Goal: Information Seeking & Learning: Learn about a topic

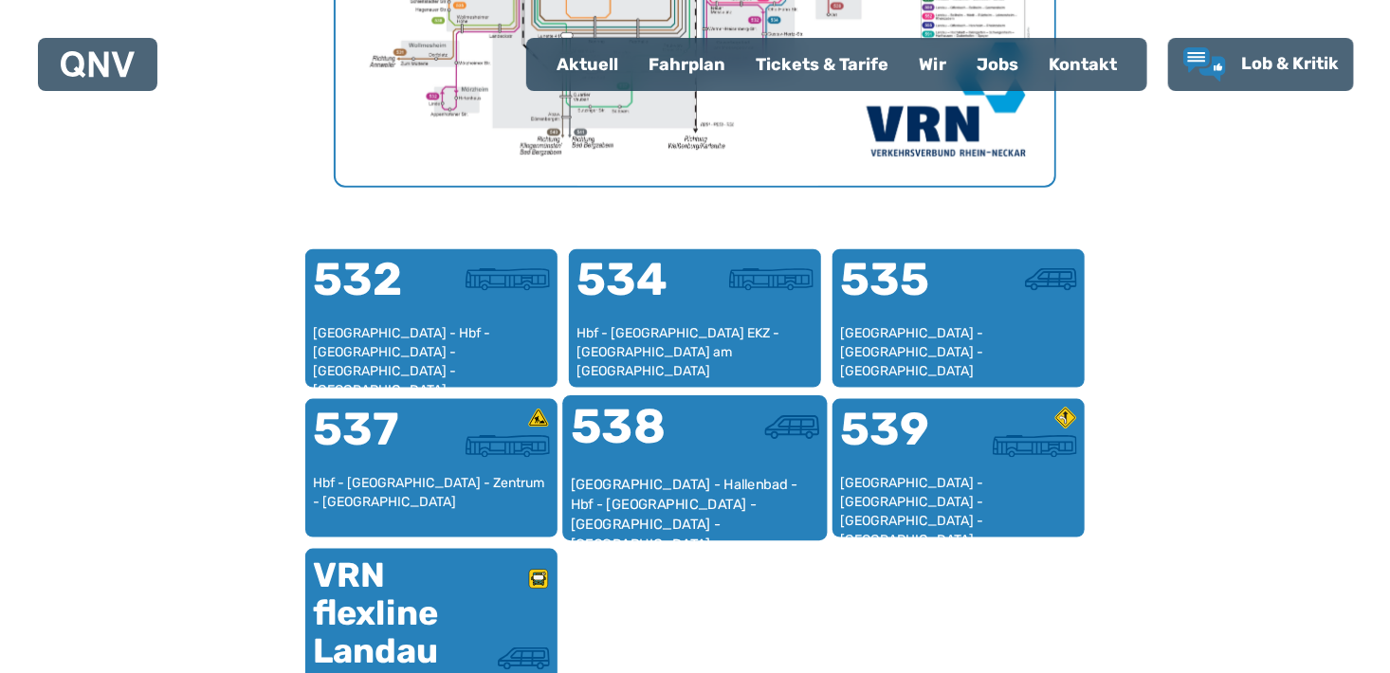
scroll to position [1153, 0]
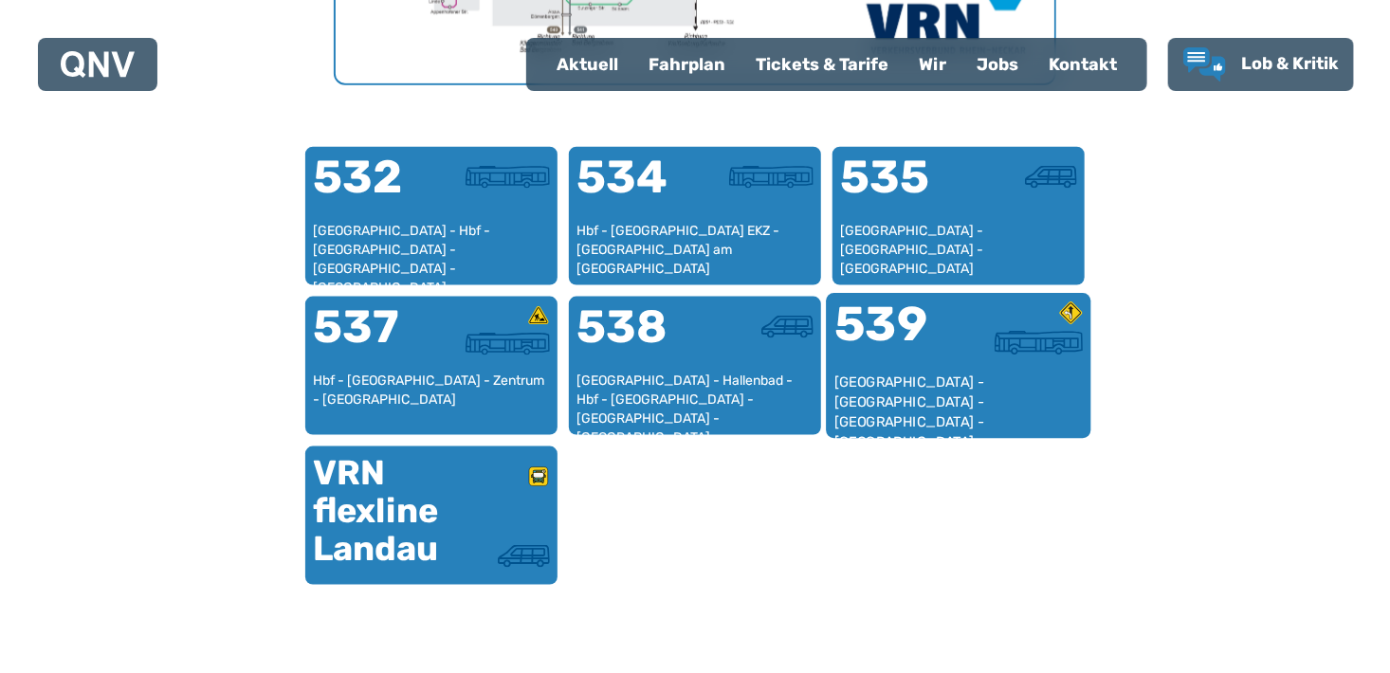
click at [934, 407] on div "[GEOGRAPHIC_DATA] - [GEOGRAPHIC_DATA] - [GEOGRAPHIC_DATA] - [GEOGRAPHIC_DATA] -…" at bounding box center [959, 402] width 249 height 58
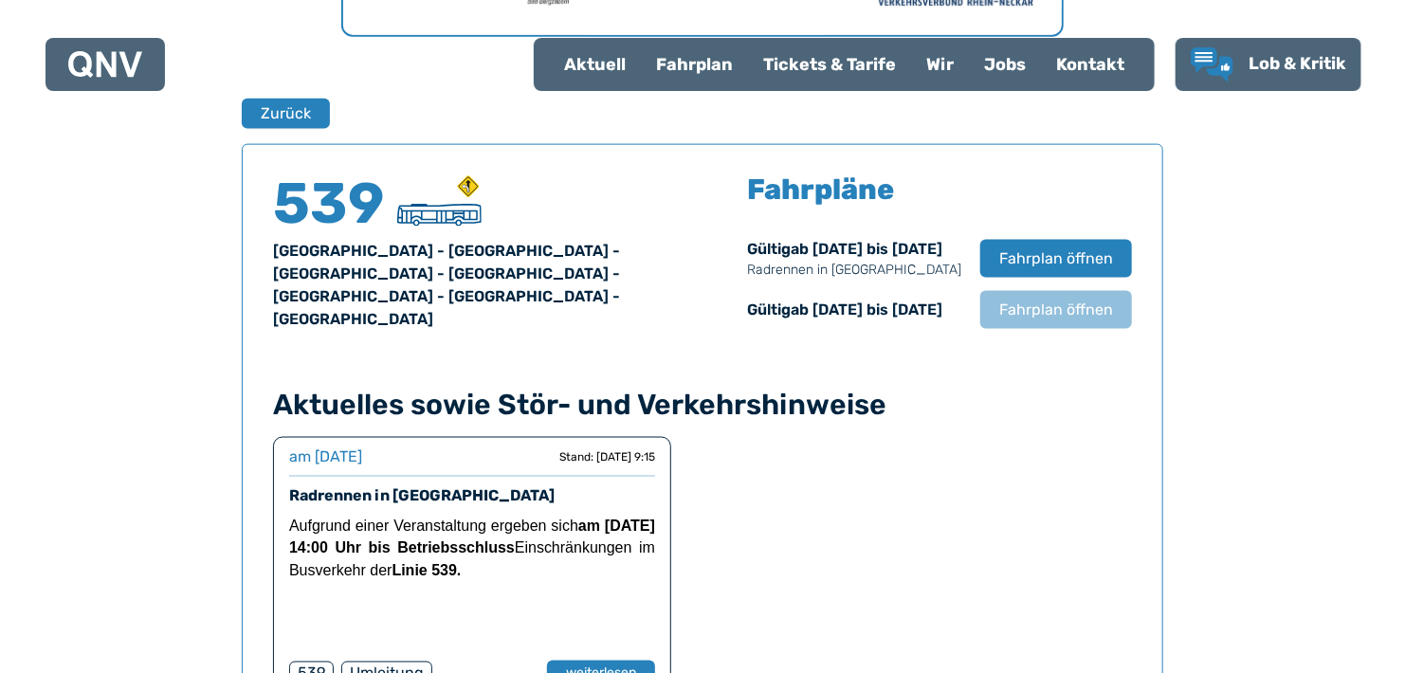
scroll to position [1249, 0]
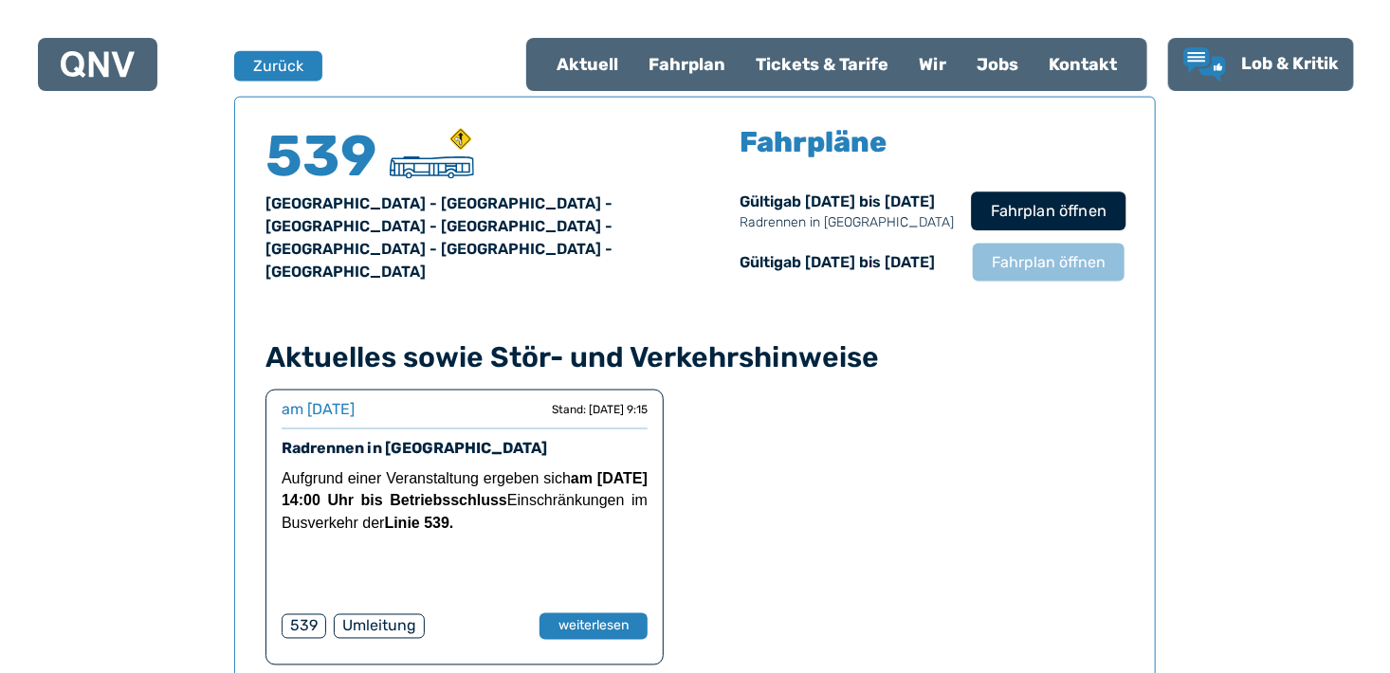
click at [1059, 208] on span "Fahrplan öffnen" at bounding box center [1049, 211] width 116 height 23
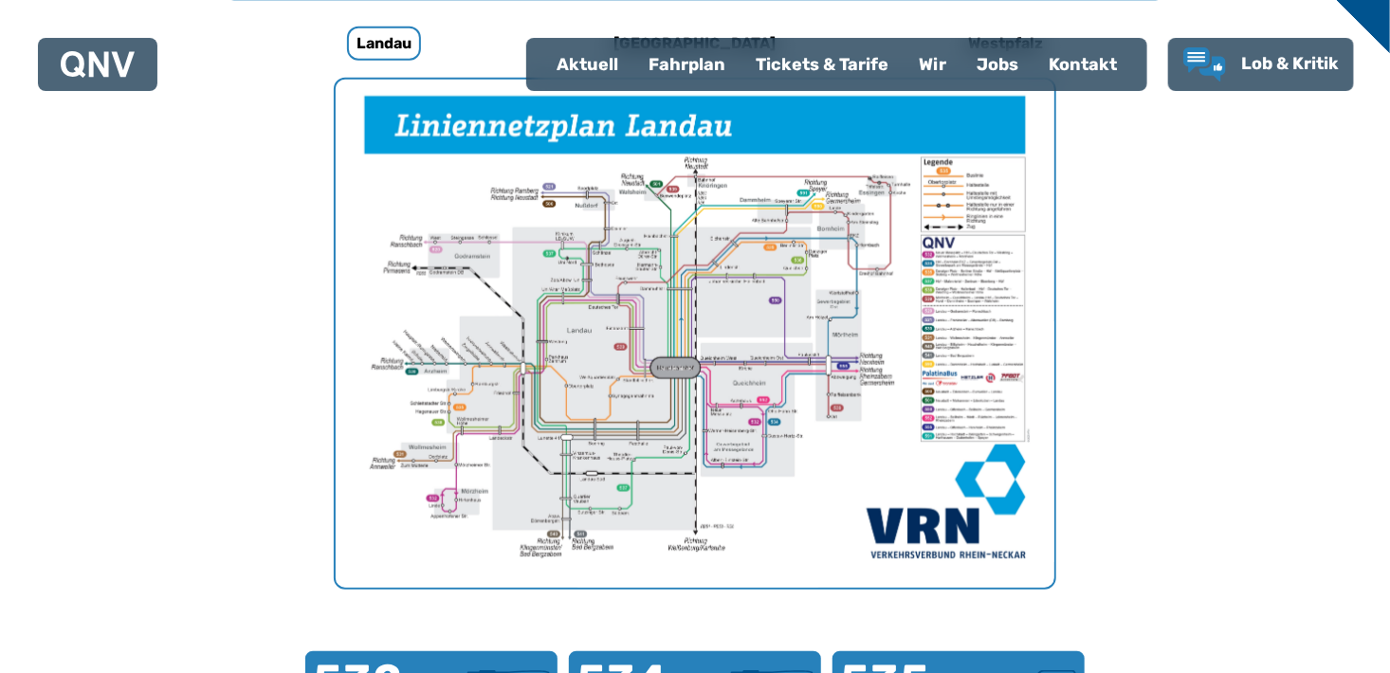
scroll to position [584, 0]
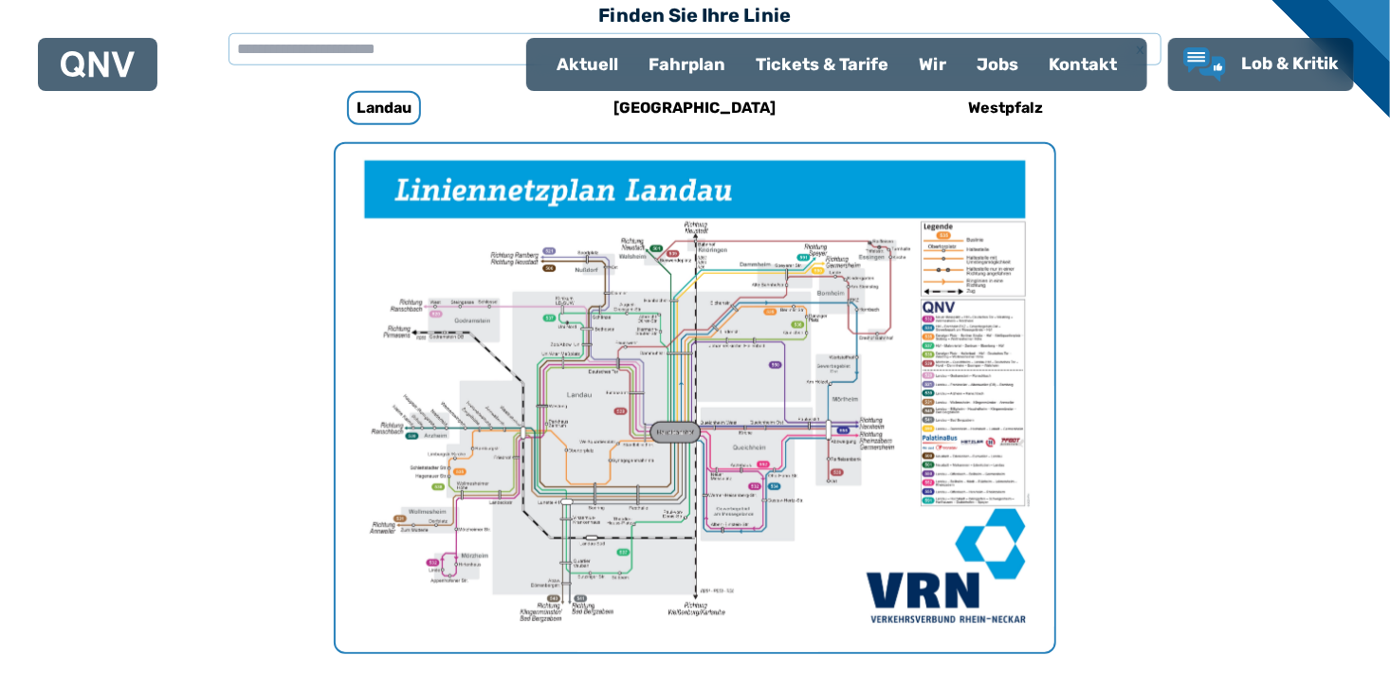
click at [679, 66] on div "Fahrplan" at bounding box center [686, 64] width 107 height 49
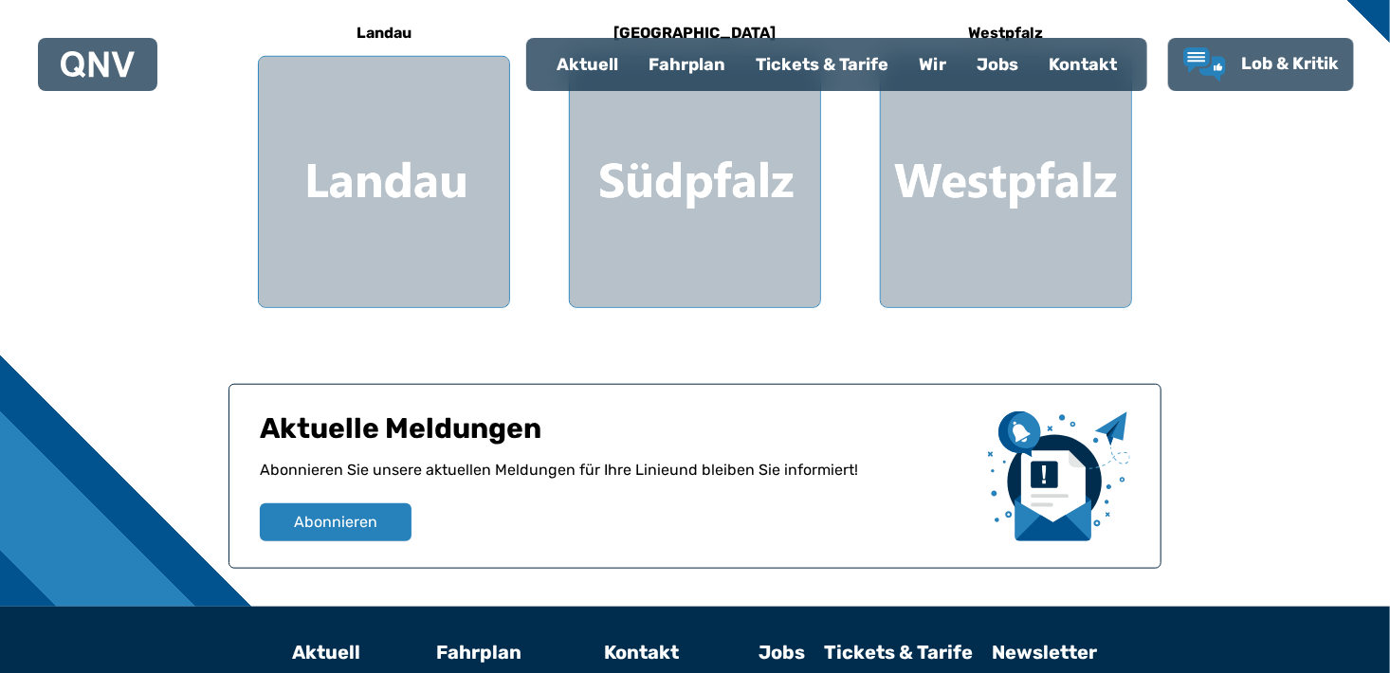
scroll to position [664, 0]
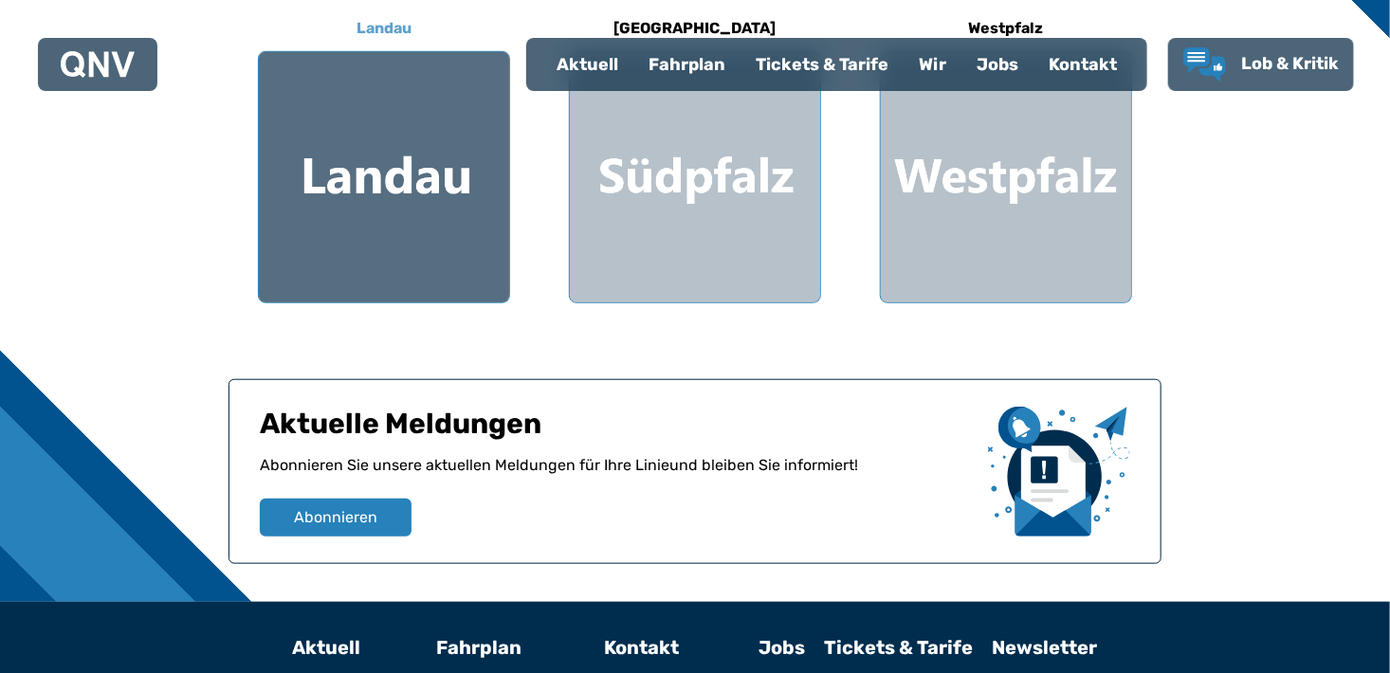
click at [424, 217] on div at bounding box center [384, 177] width 250 height 250
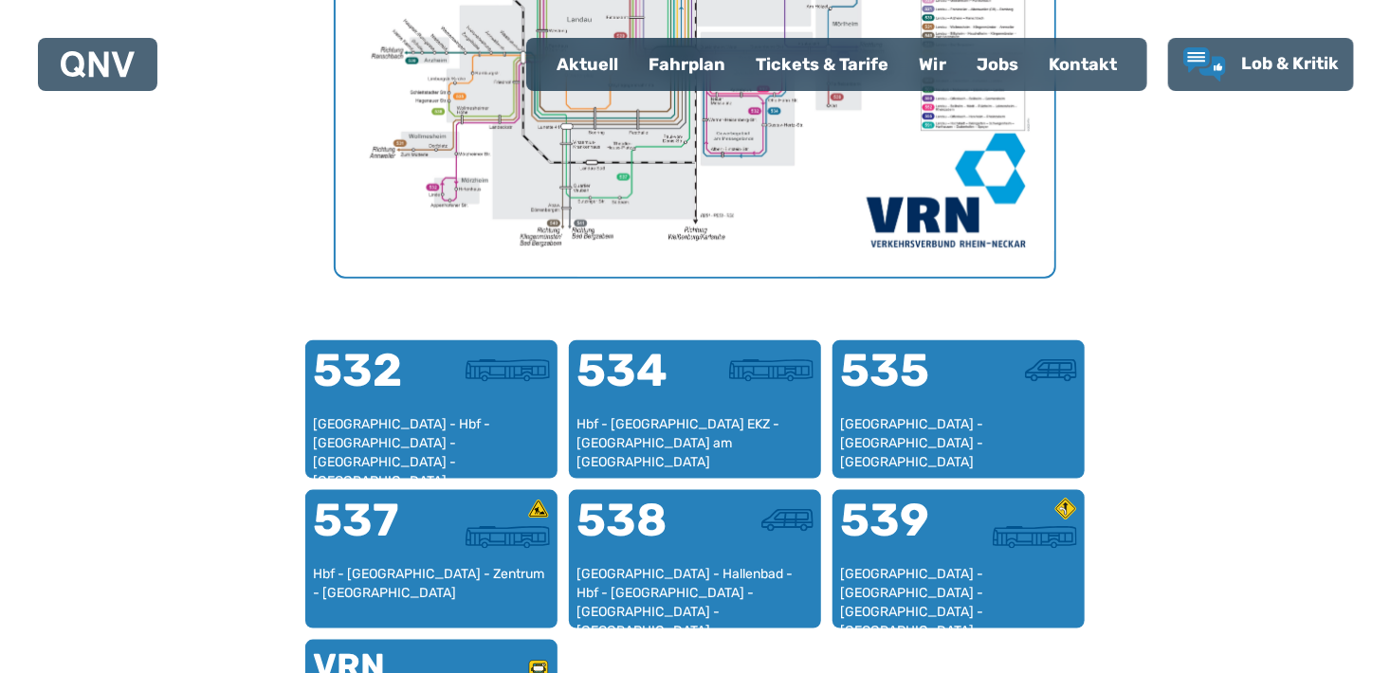
scroll to position [963, 0]
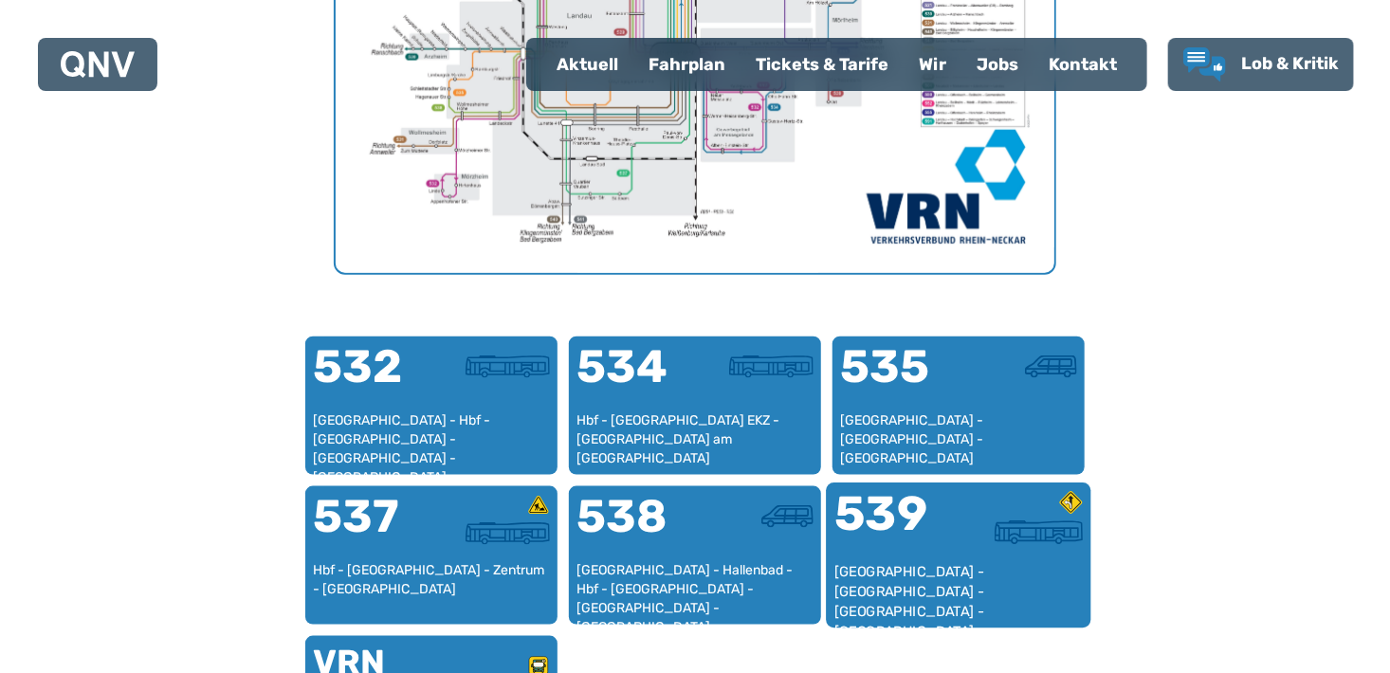
click at [1073, 564] on div "[GEOGRAPHIC_DATA] - [GEOGRAPHIC_DATA] - [GEOGRAPHIC_DATA] - [GEOGRAPHIC_DATA] -…" at bounding box center [959, 591] width 249 height 58
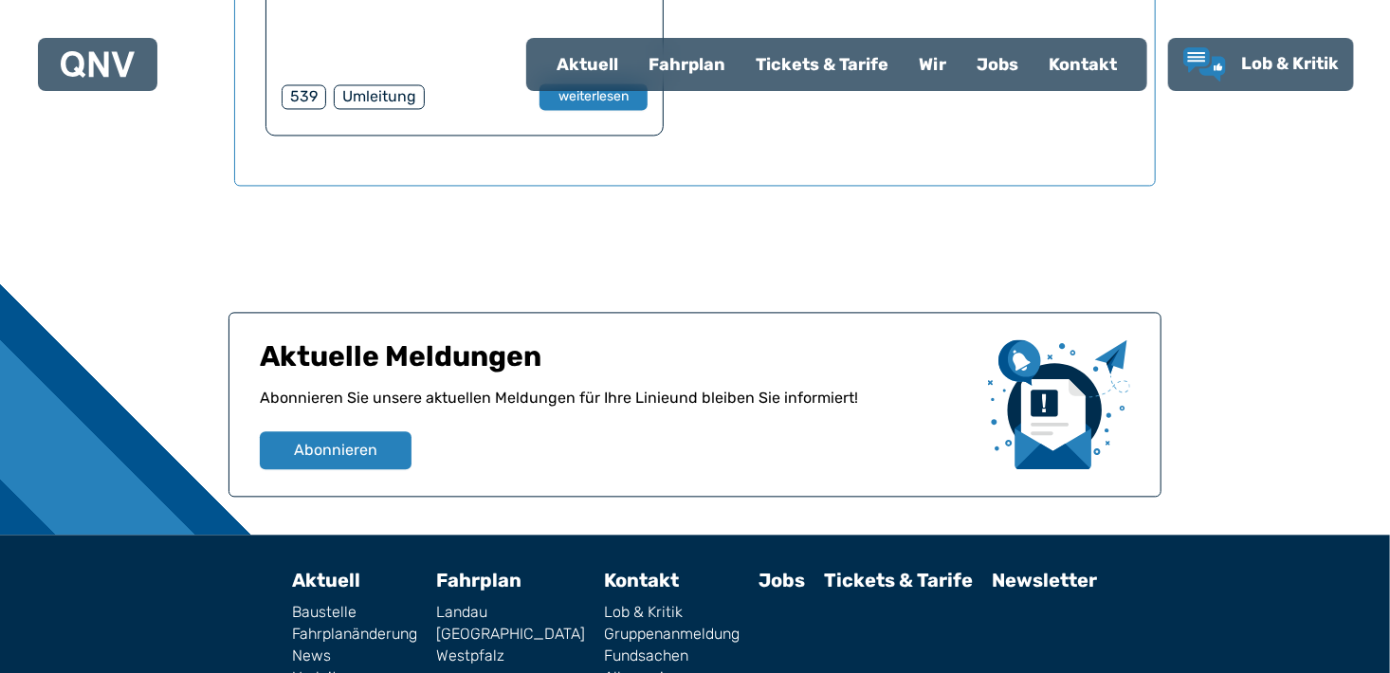
scroll to position [1818, 0]
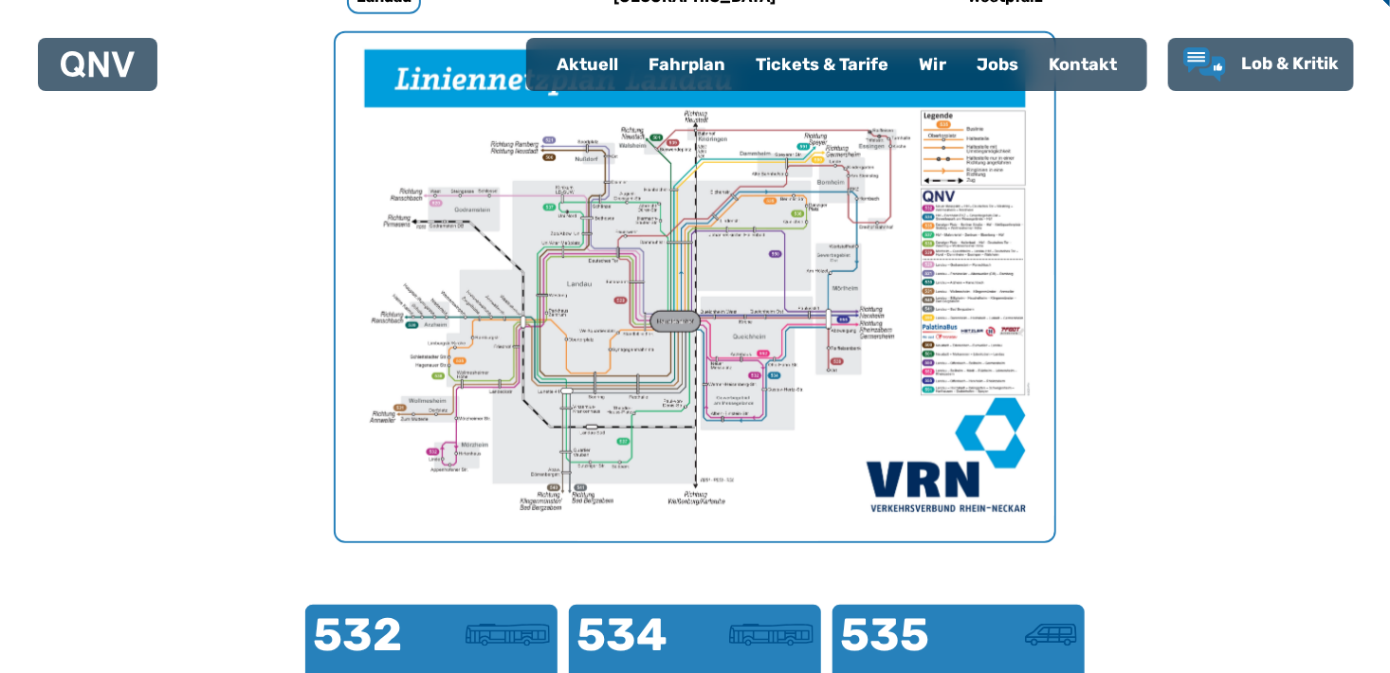
scroll to position [584, 0]
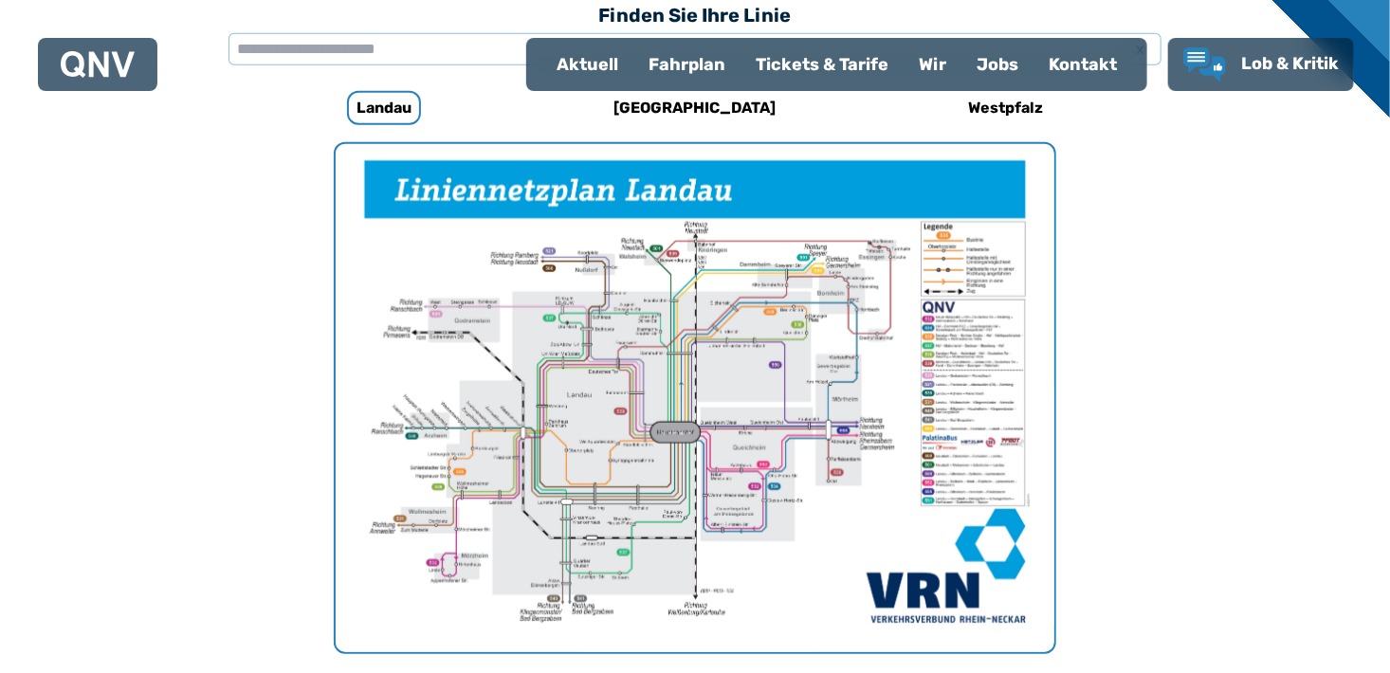
click at [809, 66] on div "Tickets & Tarife" at bounding box center [822, 64] width 163 height 49
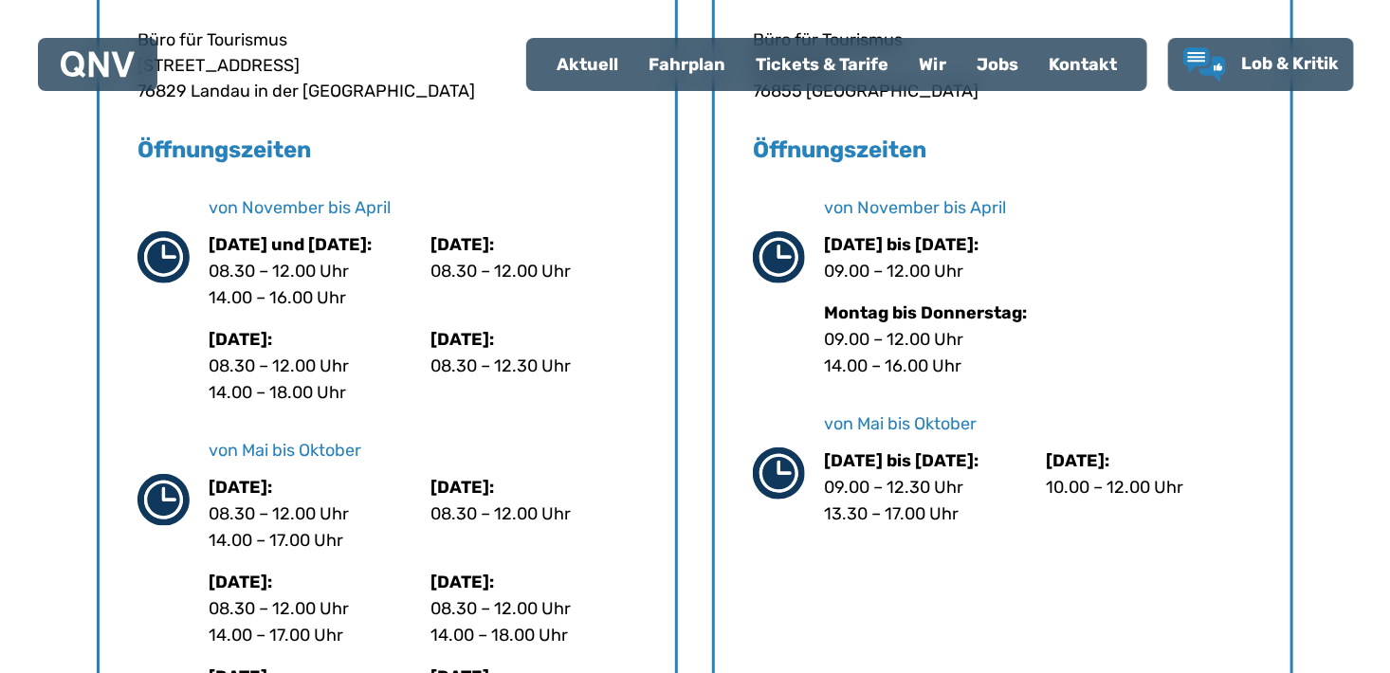
scroll to position [759, 0]
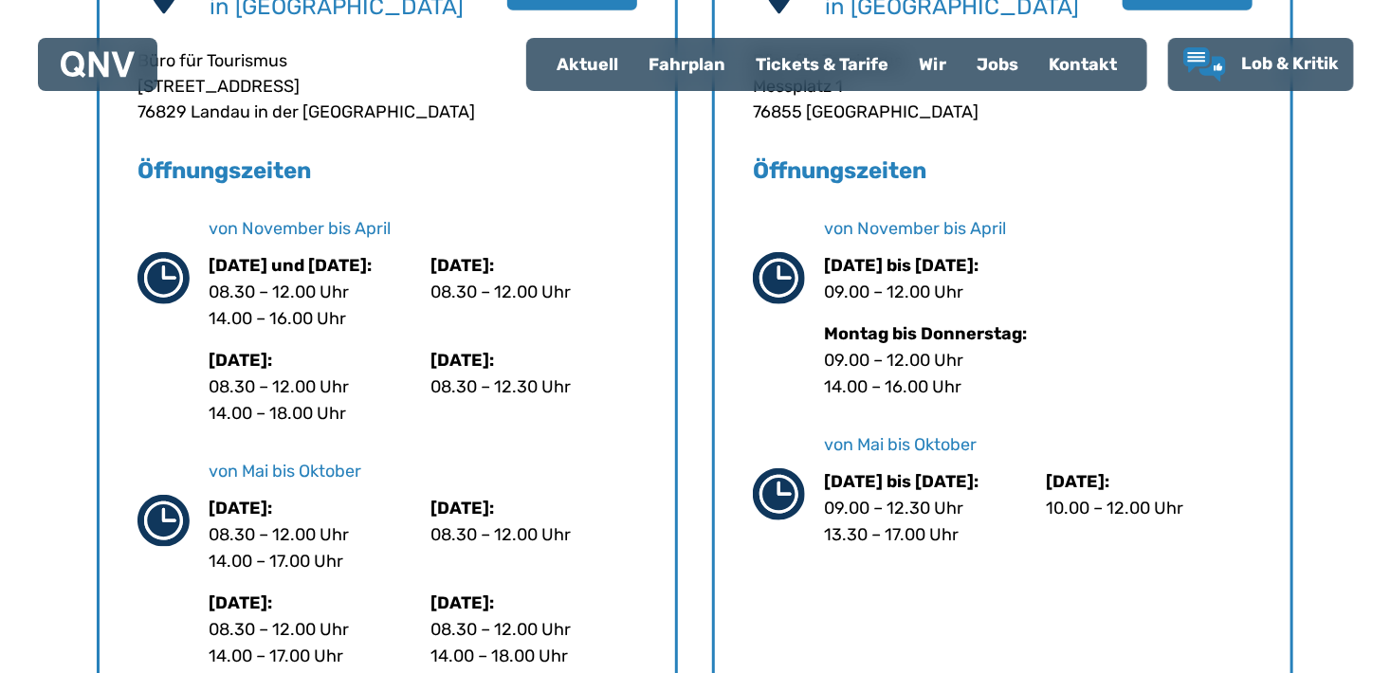
scroll to position [584, 0]
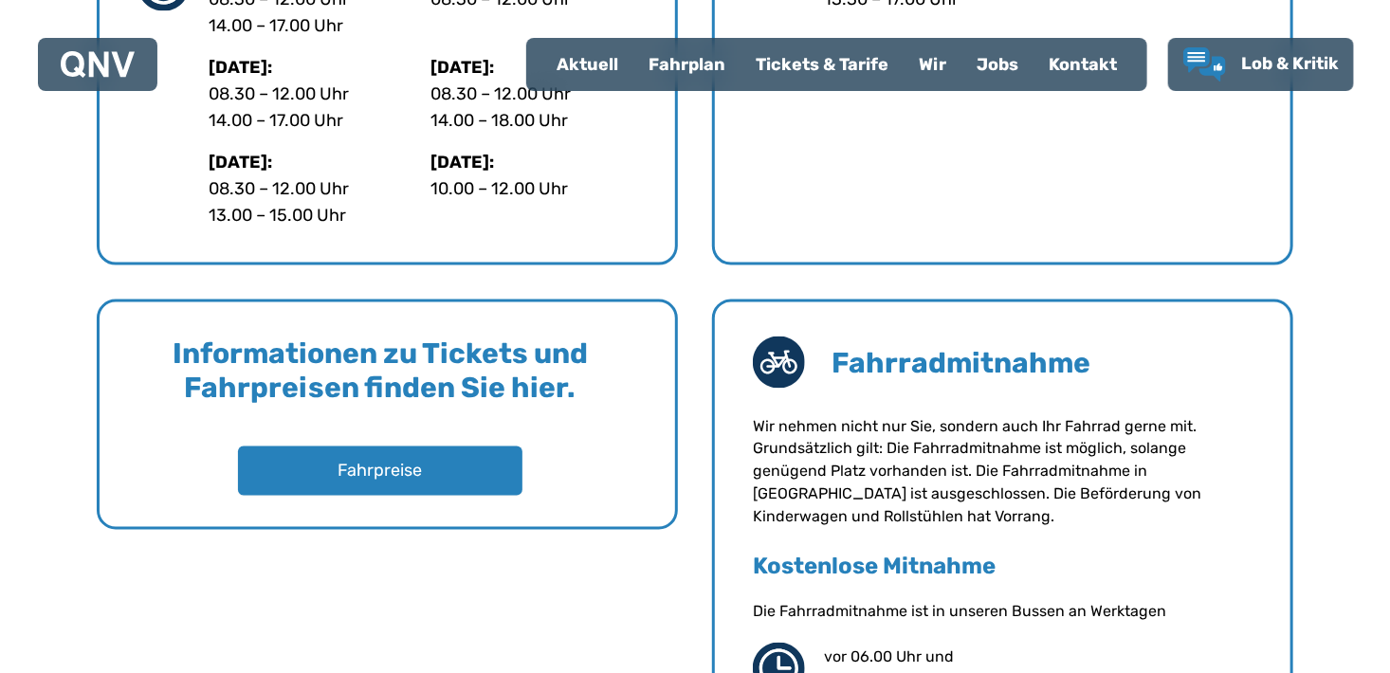
scroll to position [1328, 0]
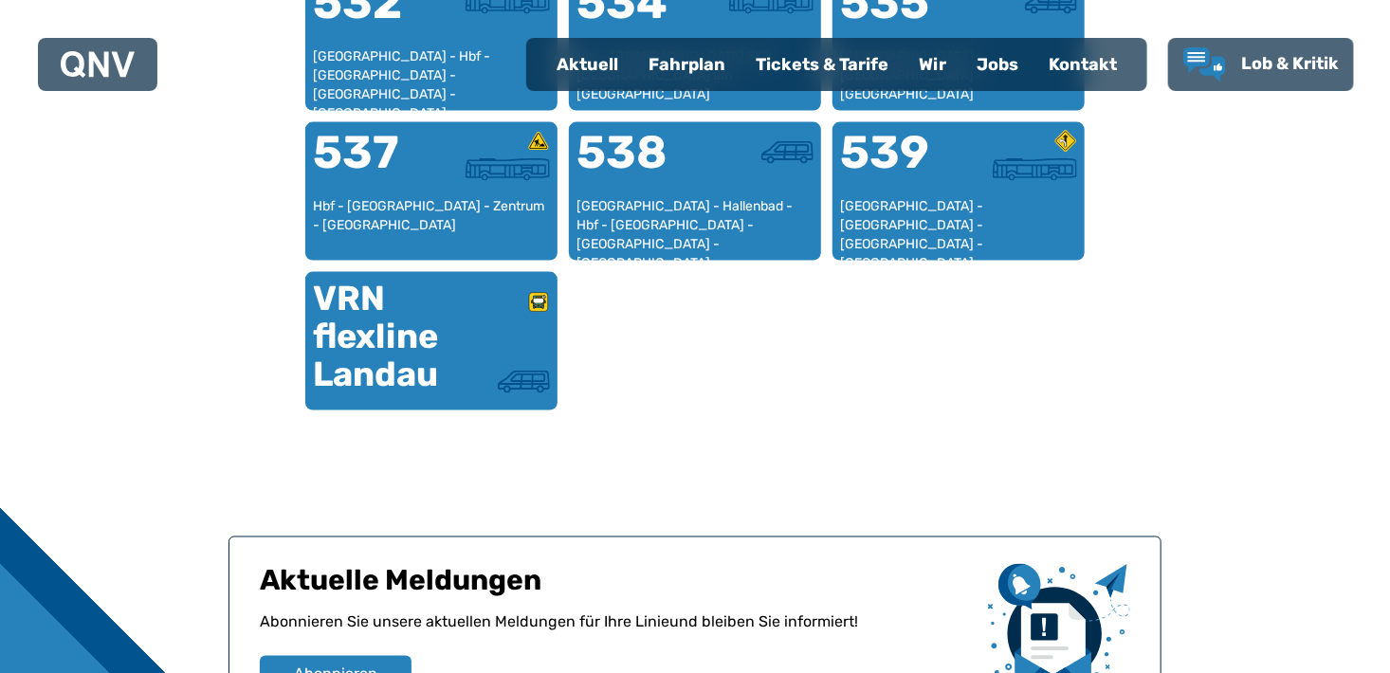
scroll to position [584, 0]
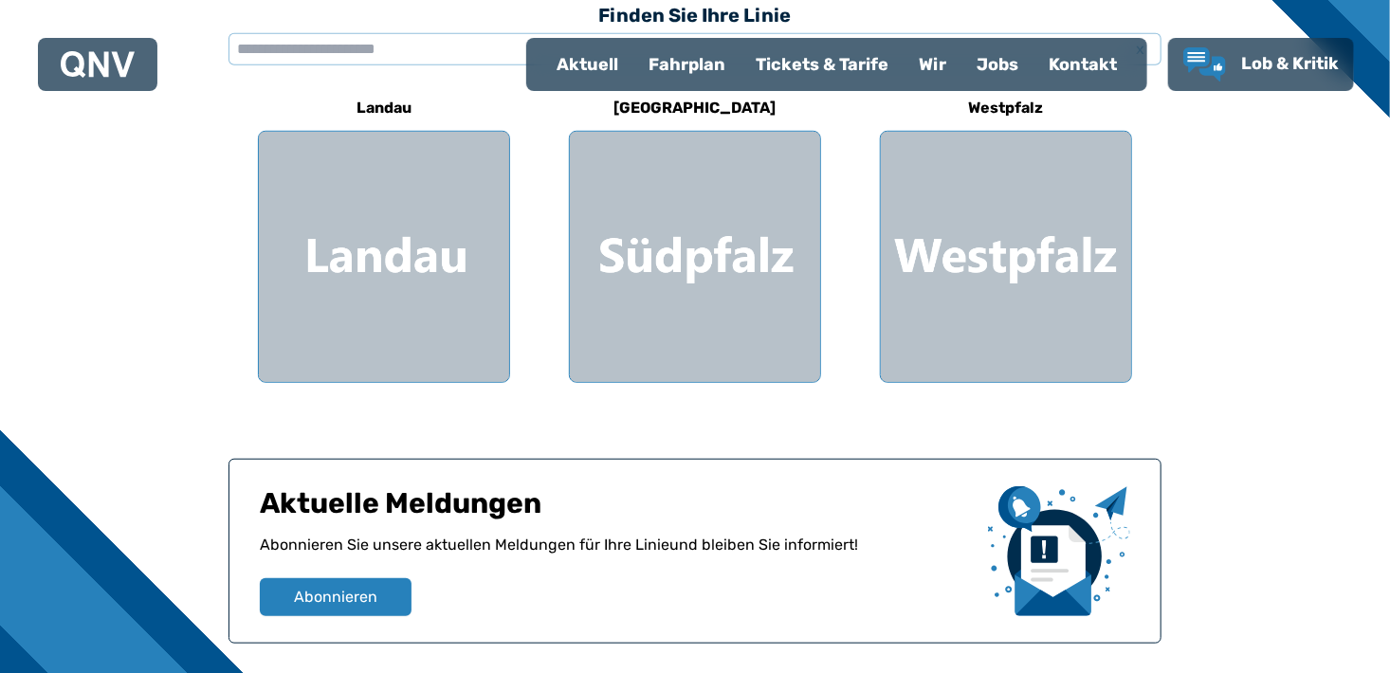
scroll to position [664, 0]
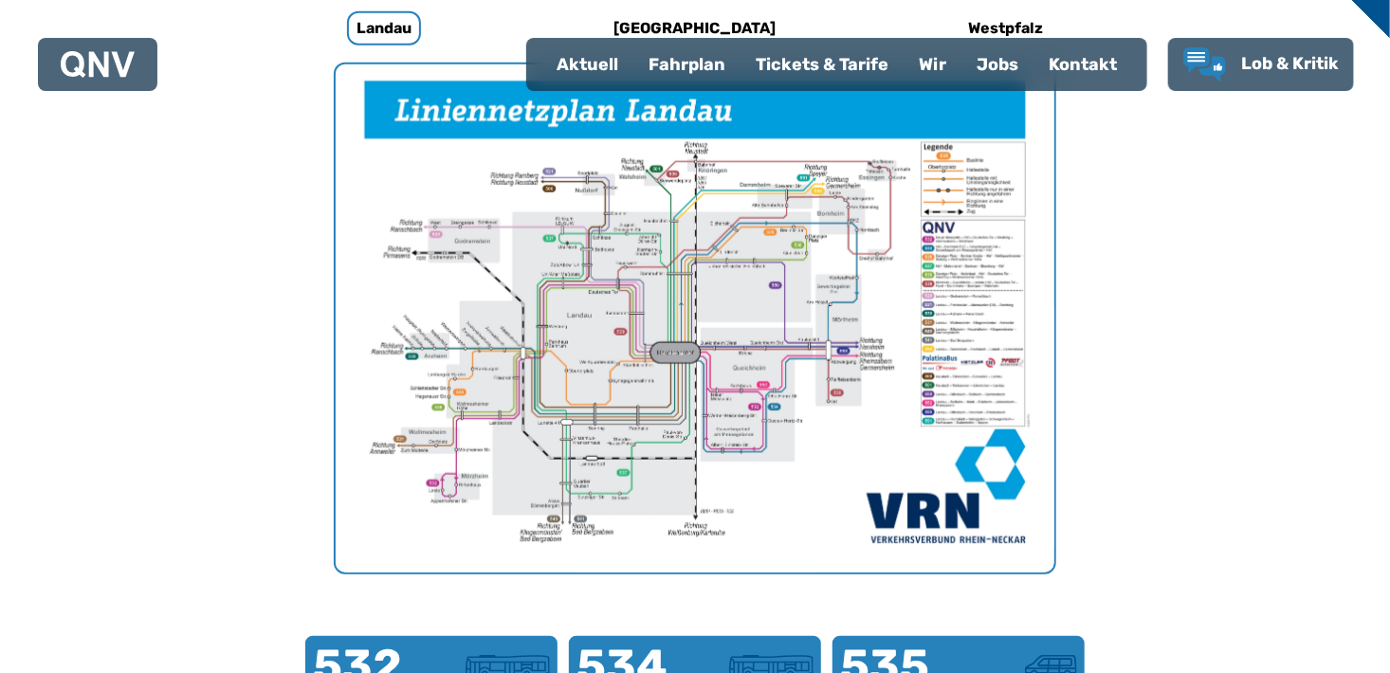
scroll to position [584, 0]
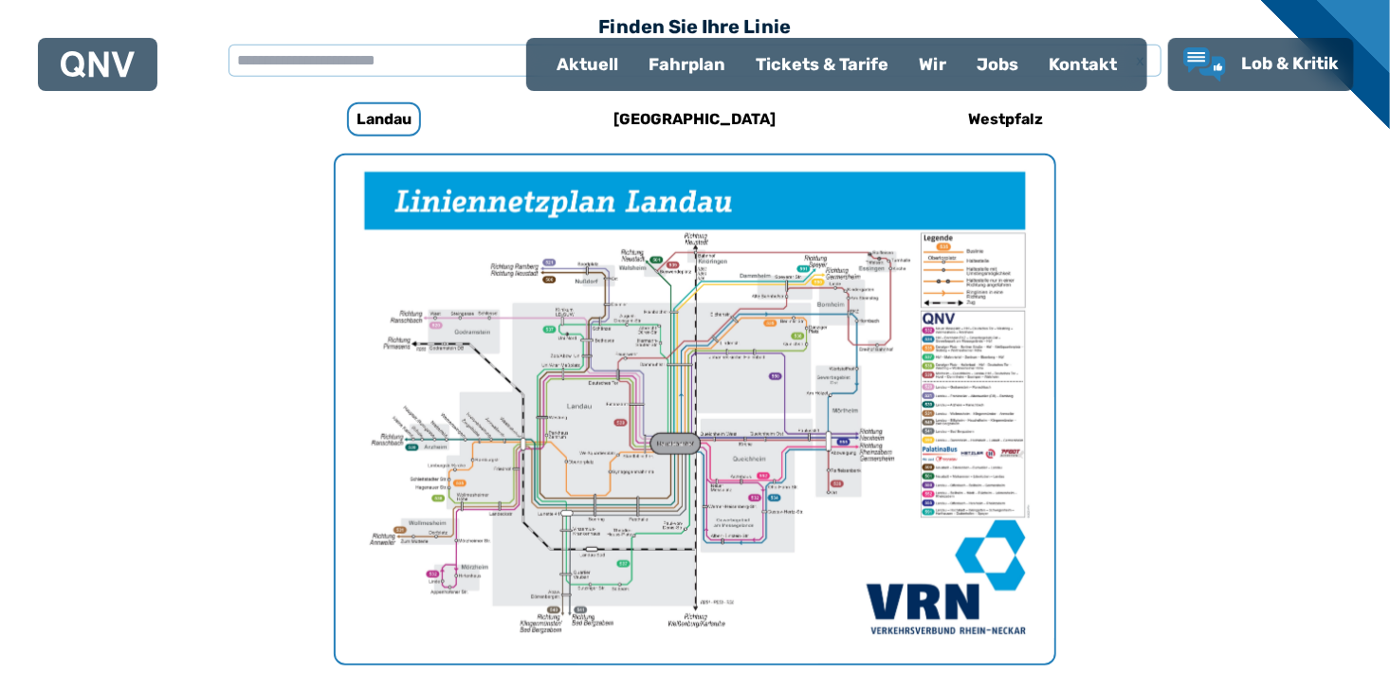
scroll to position [584, 0]
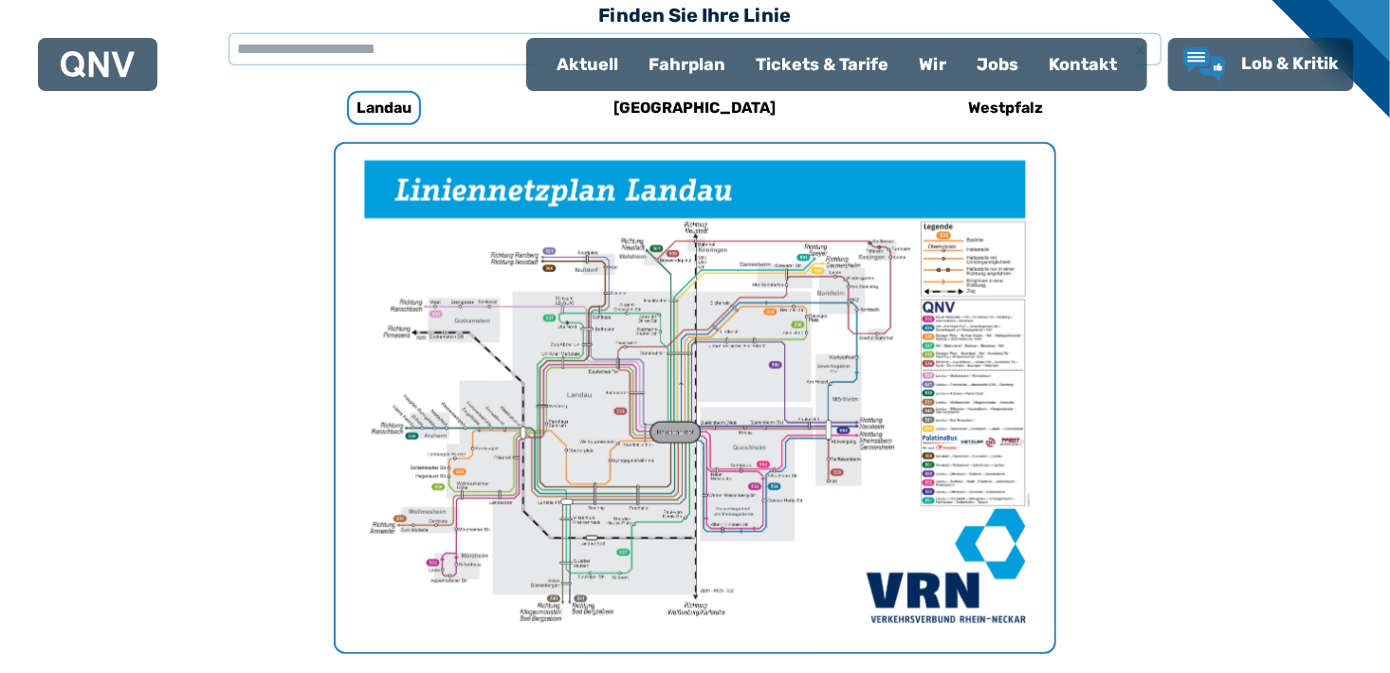
drag, startPoint x: 775, startPoint y: 333, endPoint x: 967, endPoint y: 328, distance: 192.6
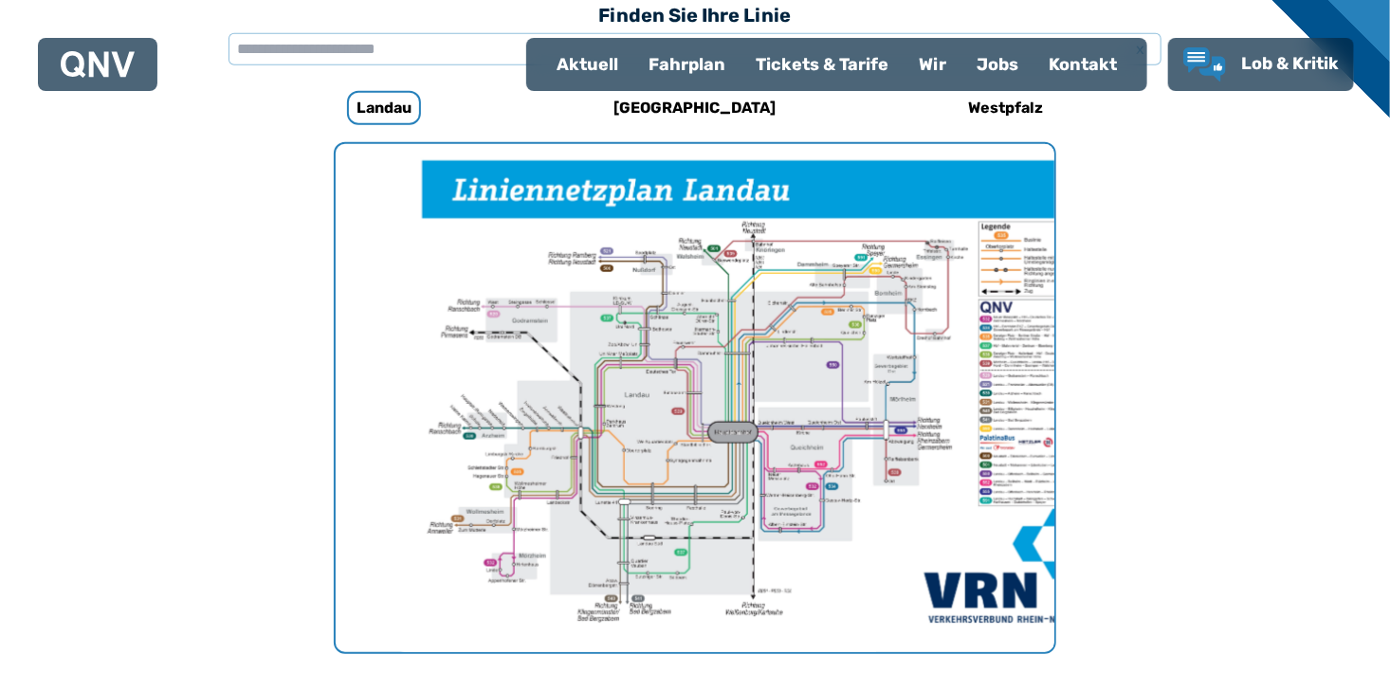
drag, startPoint x: 967, startPoint y: 328, endPoint x: 953, endPoint y: 302, distance: 30.1
click at [953, 302] on img "1 von 1" at bounding box center [753, 398] width 719 height 508
